Goal: Task Accomplishment & Management: Use online tool/utility

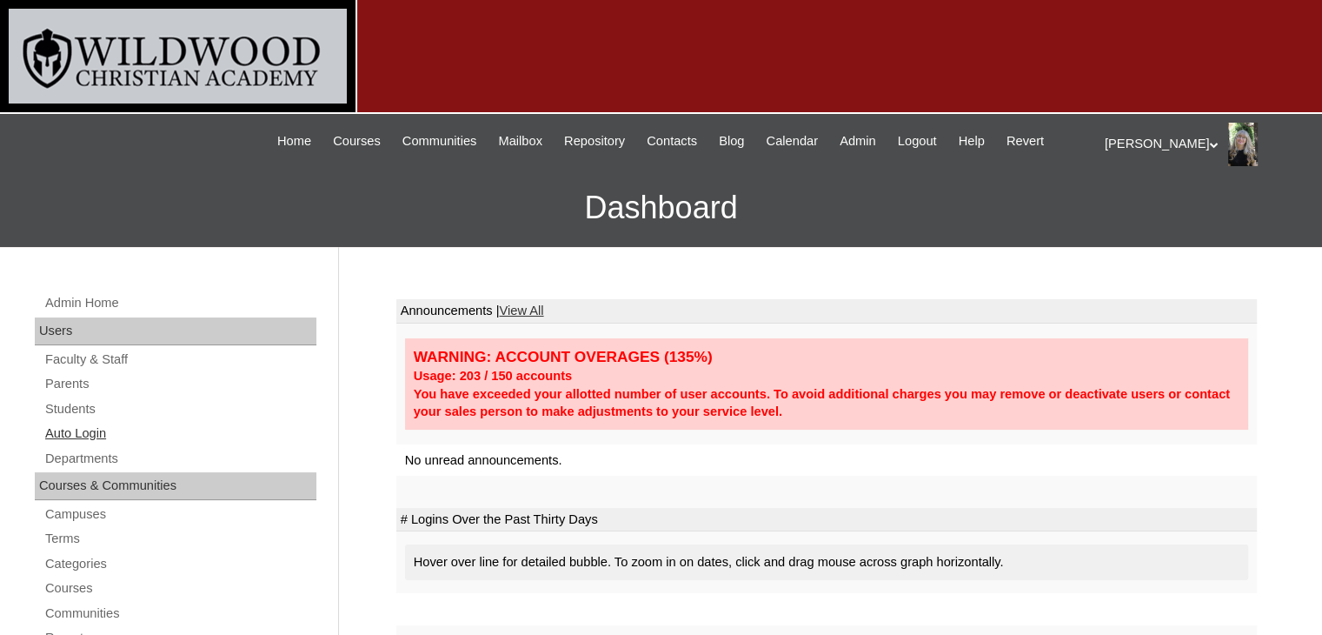
click at [98, 429] on link "Auto Login" at bounding box center [179, 434] width 273 height 22
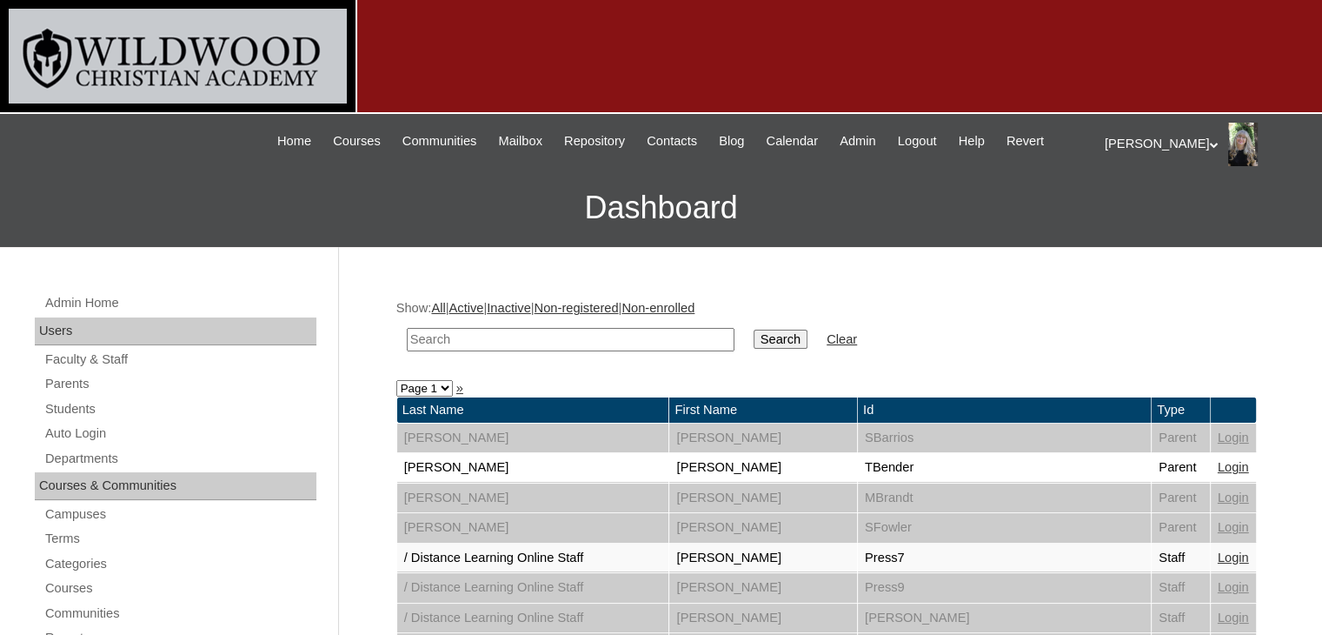
click at [472, 342] on input "text" at bounding box center [571, 339] width 328 height 23
type input "mao"
click at [754, 329] on input "Search" at bounding box center [781, 338] width 54 height 19
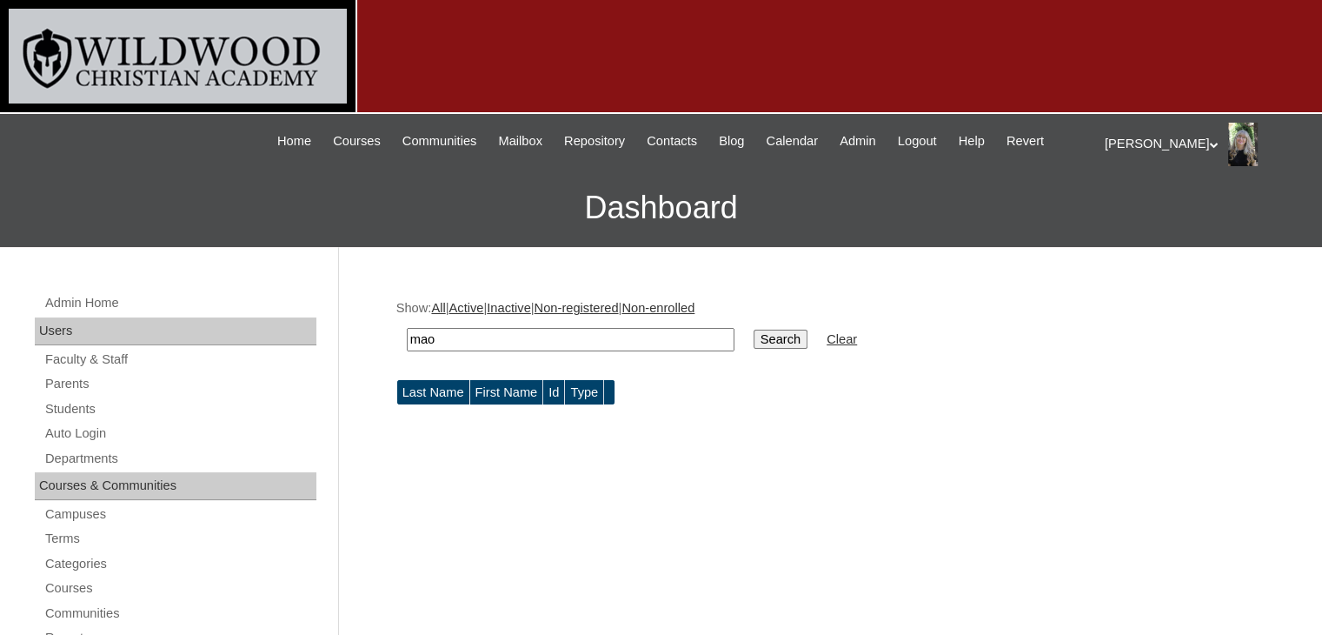
click at [469, 333] on input "mao" at bounding box center [571, 339] width 328 height 23
type input "Mayo"
click at [754, 342] on input "Search" at bounding box center [781, 338] width 54 height 19
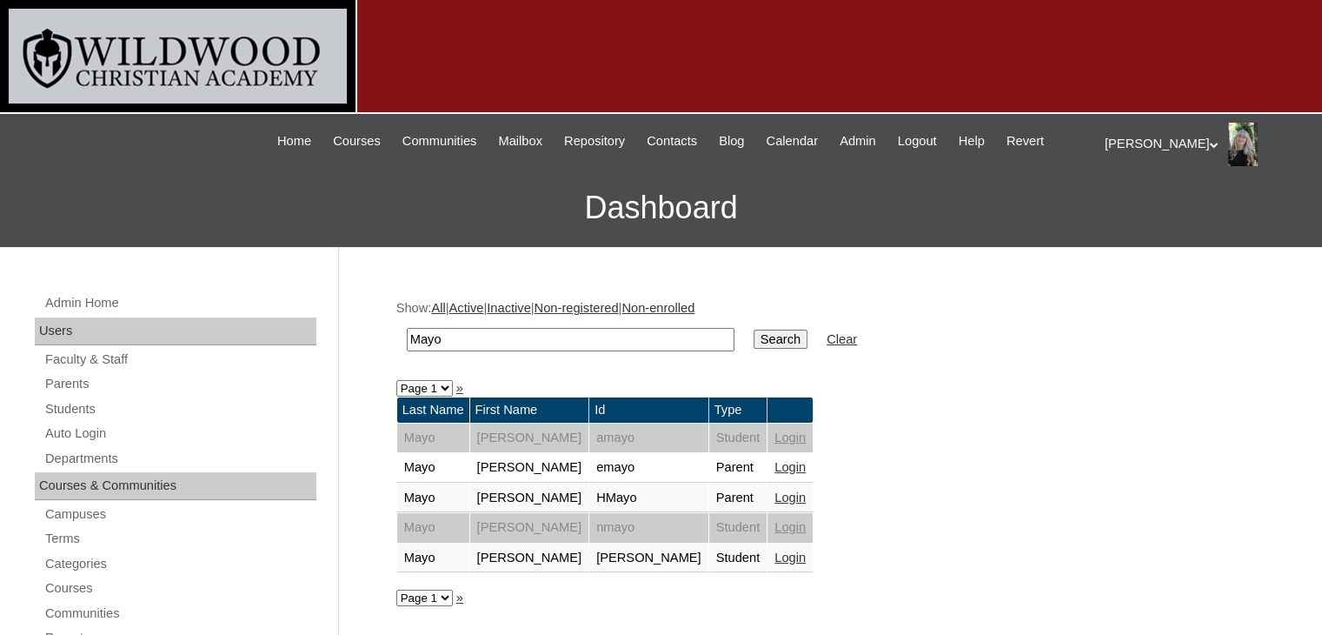
click at [775, 553] on link "Login" at bounding box center [790, 557] width 31 height 14
